Goal: Transaction & Acquisition: Purchase product/service

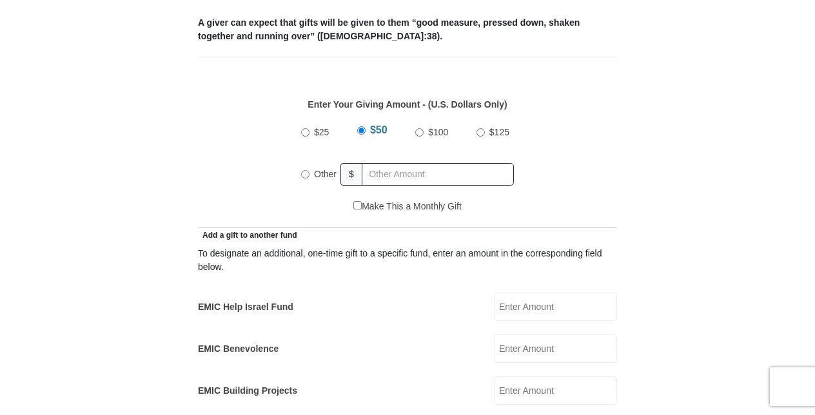
scroll to position [553, 0]
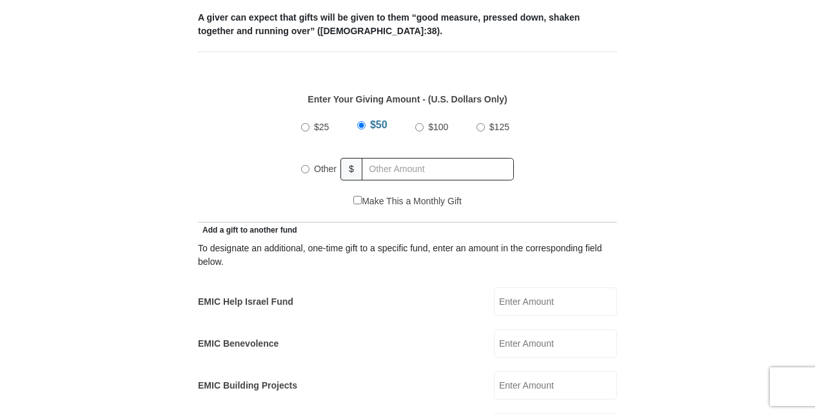
click at [303, 165] on input "Other" at bounding box center [305, 169] width 8 height 8
radio input "true"
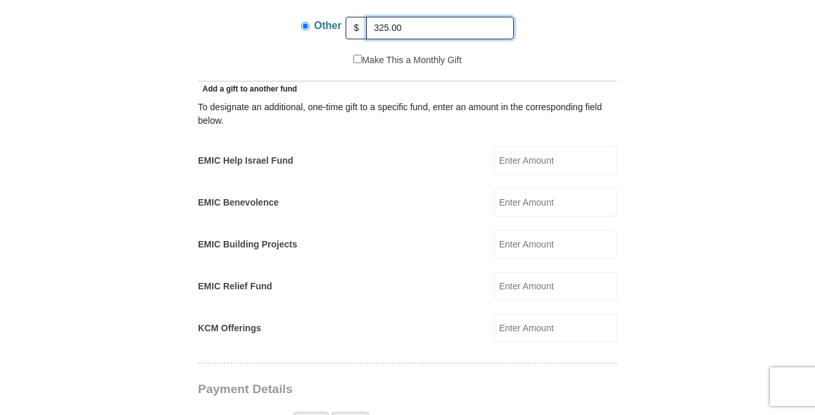
scroll to position [699, 0]
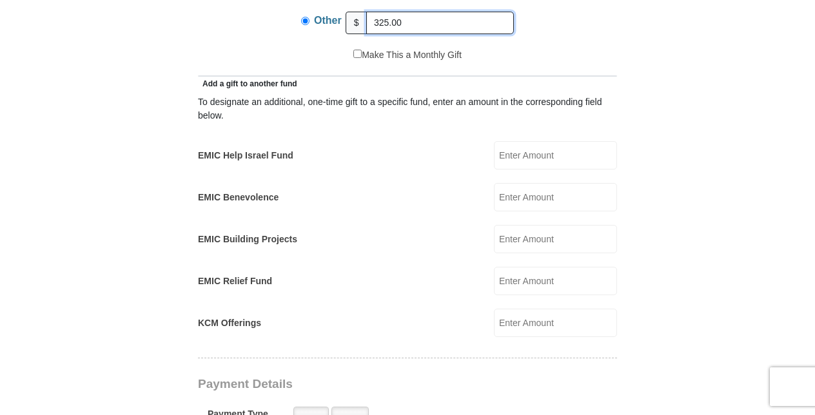
type input "325.00"
click at [575, 276] on input "EMIC Relief Fund" at bounding box center [555, 281] width 123 height 28
type input "50.00"
click at [690, 288] on form "[GEOGRAPHIC_DATA][DEMOGRAPHIC_DATA] Online Giving Because of gifts like yours, …" at bounding box center [407, 306] width 735 height 1908
drag, startPoint x: 815, startPoint y: 174, endPoint x: 806, endPoint y: 123, distance: 52.3
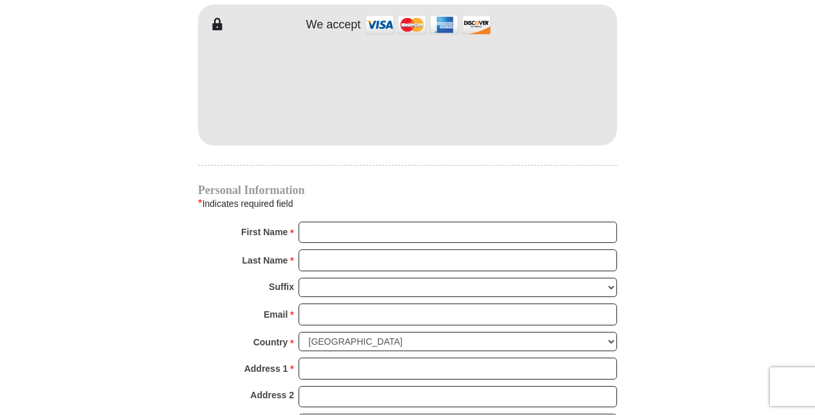
scroll to position [1193, 0]
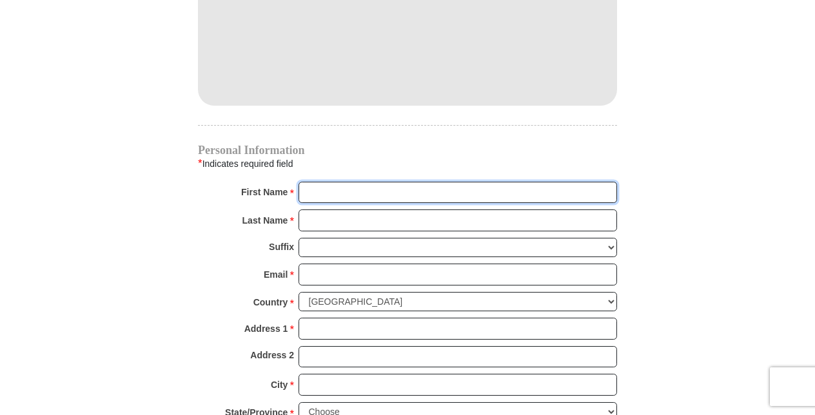
click at [539, 182] on input "First Name *" at bounding box center [458, 193] width 319 height 22
type input "Rebecc"
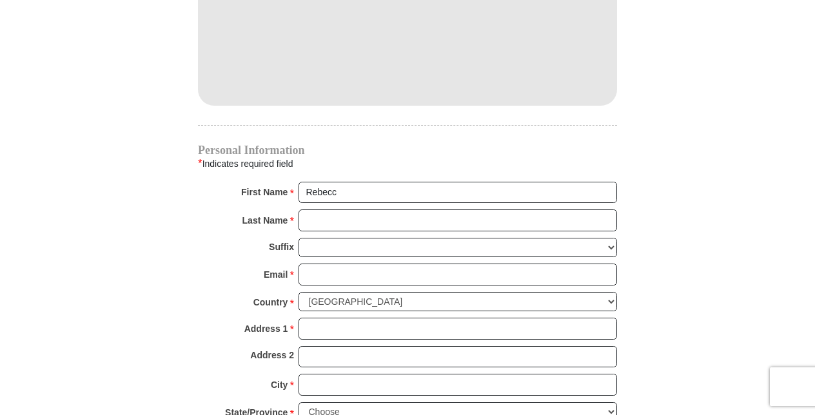
type input "100.00"
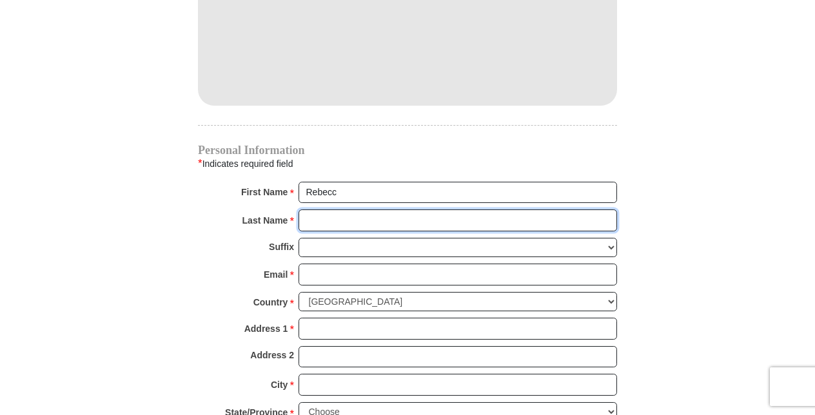
type input "[PERSON_NAME]"
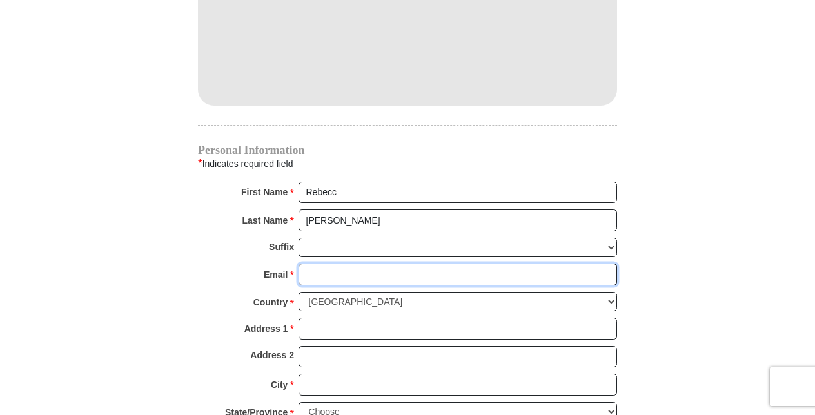
type input "[EMAIL_ADDRESS][DOMAIN_NAME]"
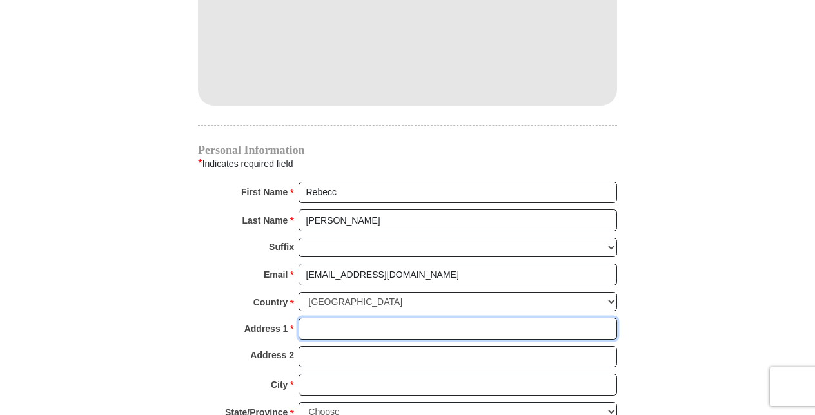
type input "[STREET_ADDRESS][US_STATE]"
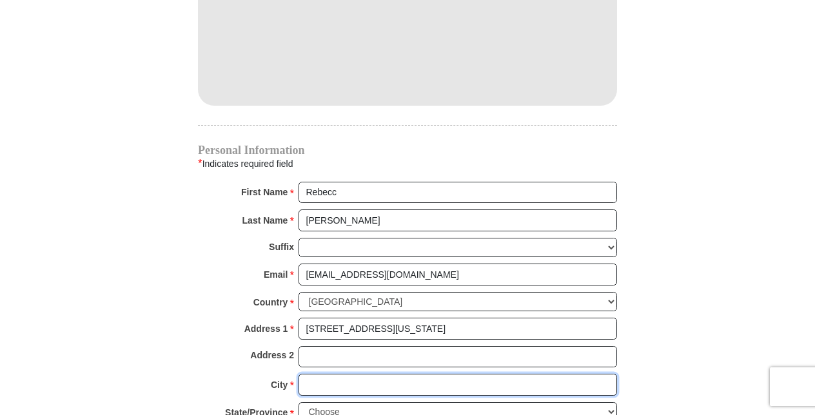
type input "Ashland"
select select "VA"
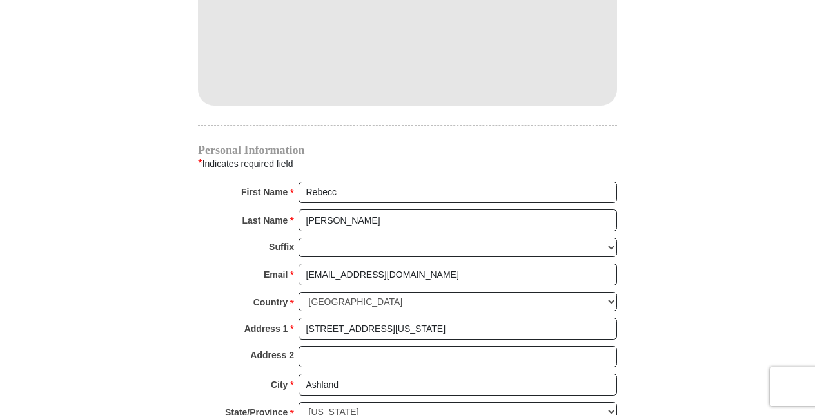
type input "23005"
type input "8048407479"
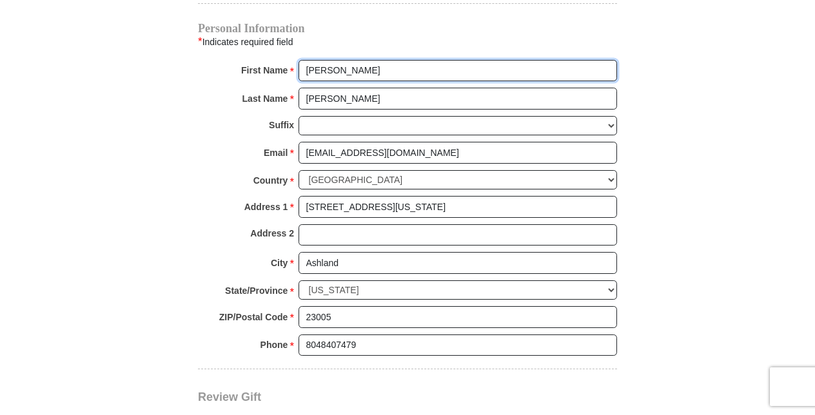
scroll to position [1322, 0]
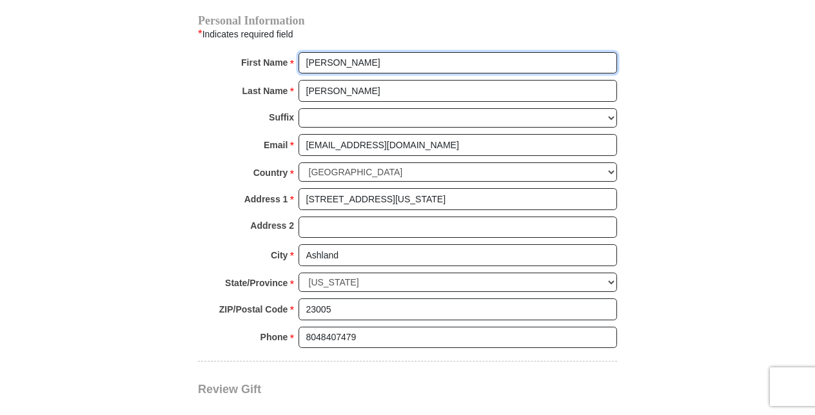
type input "[PERSON_NAME]"
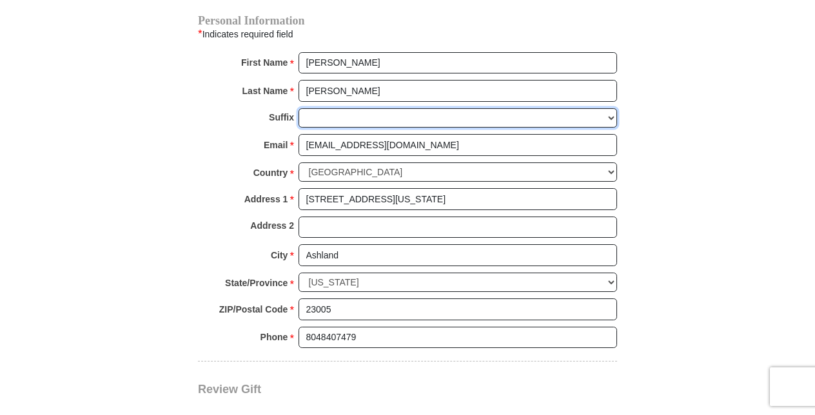
click at [522, 108] on select "[PERSON_NAME] I II III IV V VI" at bounding box center [458, 118] width 319 height 20
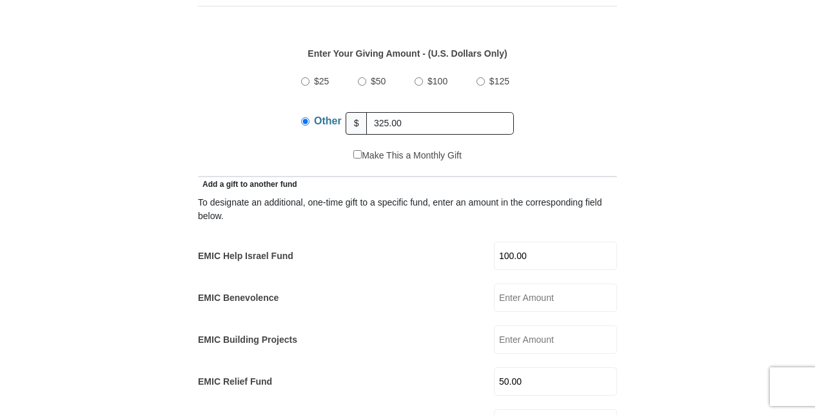
scroll to position [598, 0]
click at [546, 243] on input "100.00" at bounding box center [555, 257] width 123 height 28
type input "1"
click at [699, 302] on form "[GEOGRAPHIC_DATA][DEMOGRAPHIC_DATA] Online Giving Because of gifts like yours, …" at bounding box center [407, 408] width 735 height 1908
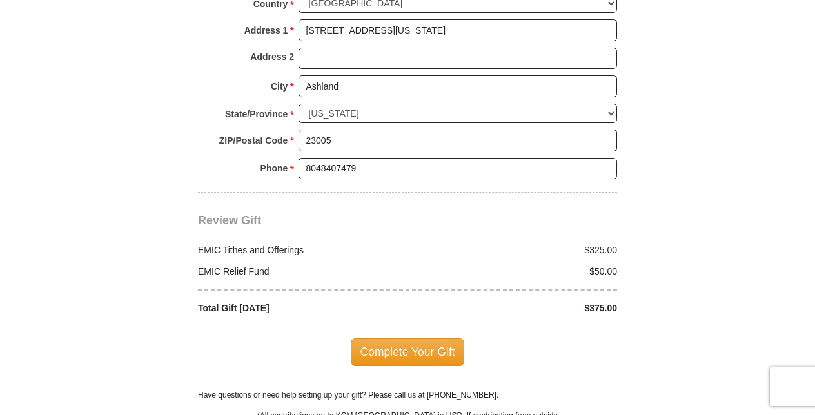
scroll to position [1494, 0]
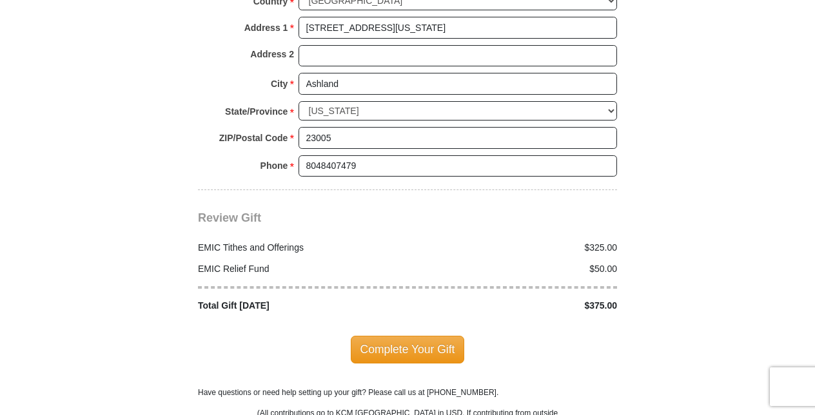
click at [394, 336] on span "Complete Your Gift" at bounding box center [408, 349] width 114 height 27
